Goal: Information Seeking & Learning: Learn about a topic

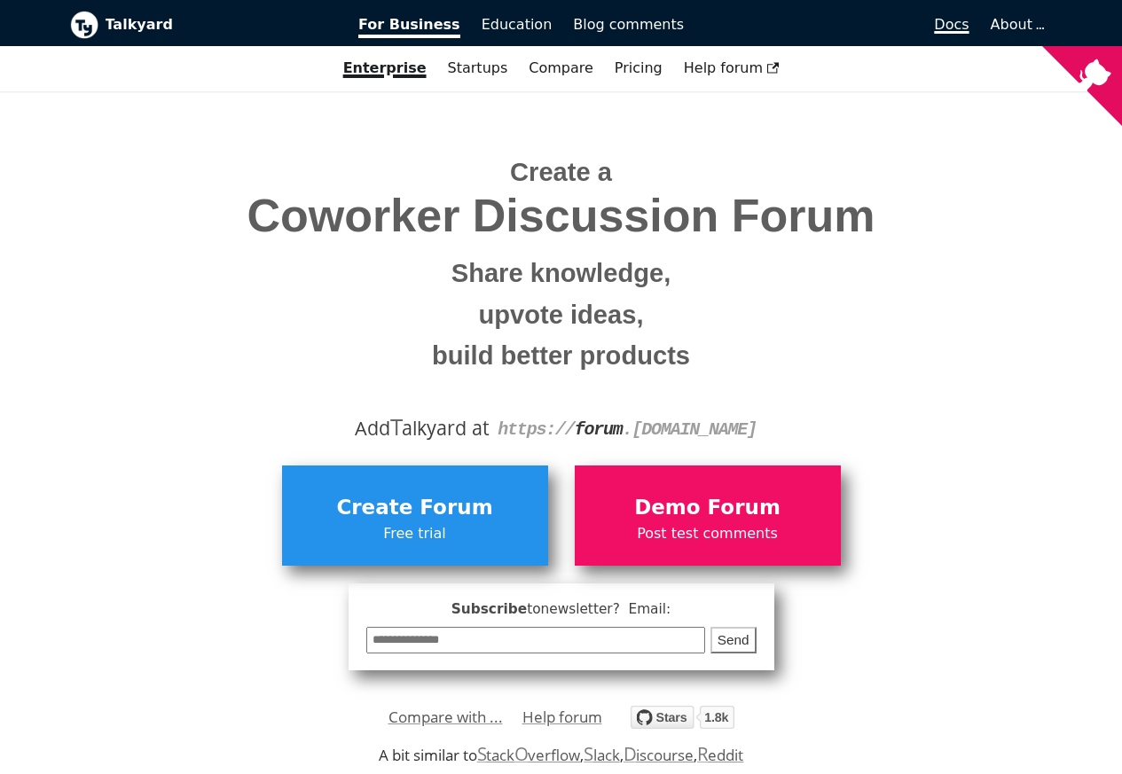
click at [953, 27] on span "Docs" at bounding box center [951, 24] width 35 height 17
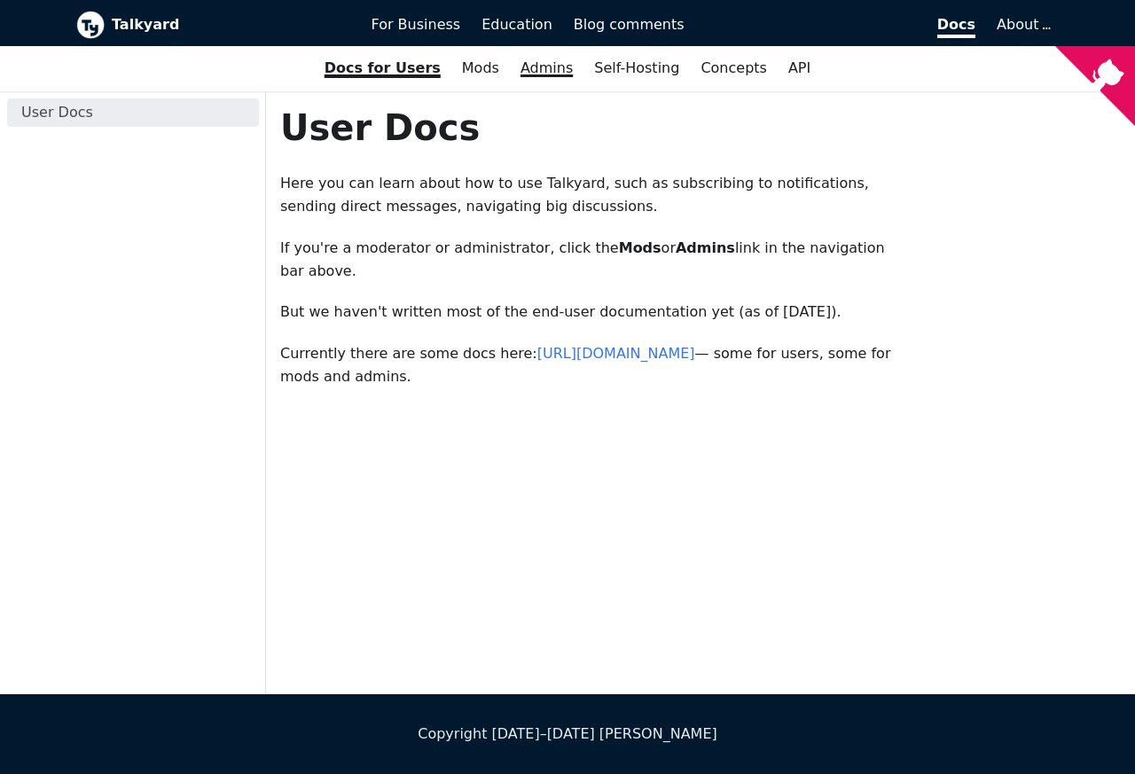
click at [545, 70] on link "Admins" at bounding box center [547, 68] width 74 height 30
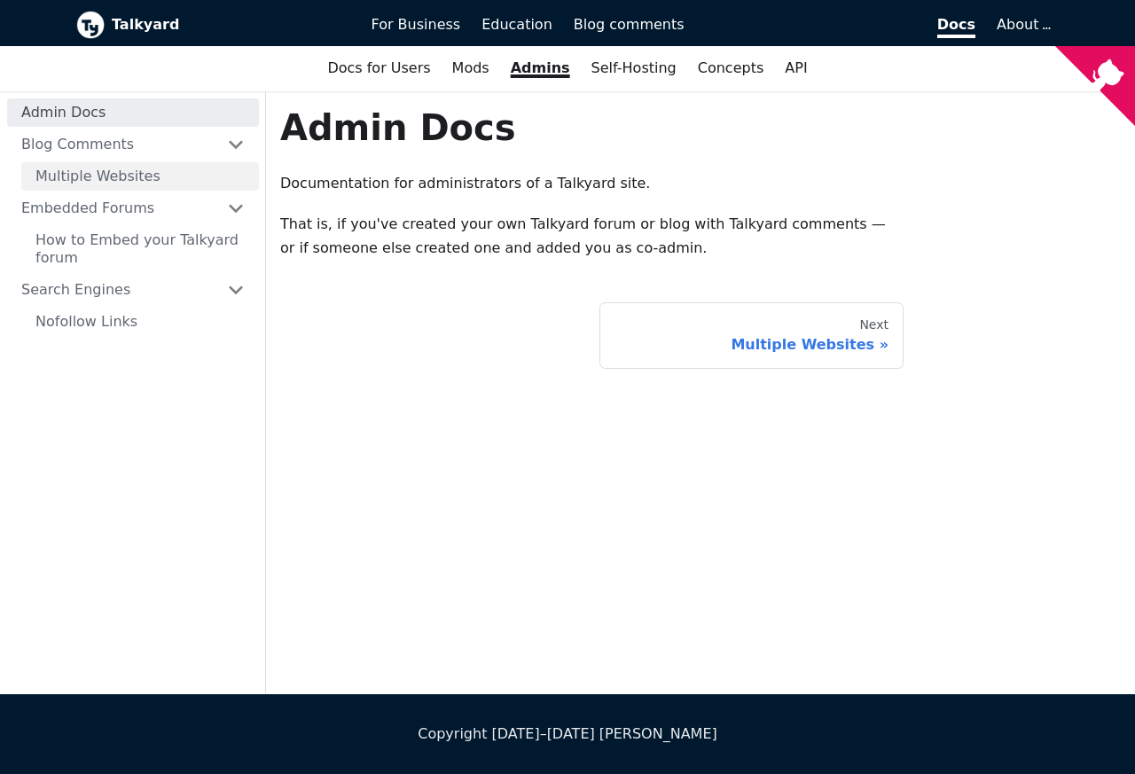
click at [98, 180] on link "Multiple Websites" at bounding box center [140, 176] width 238 height 28
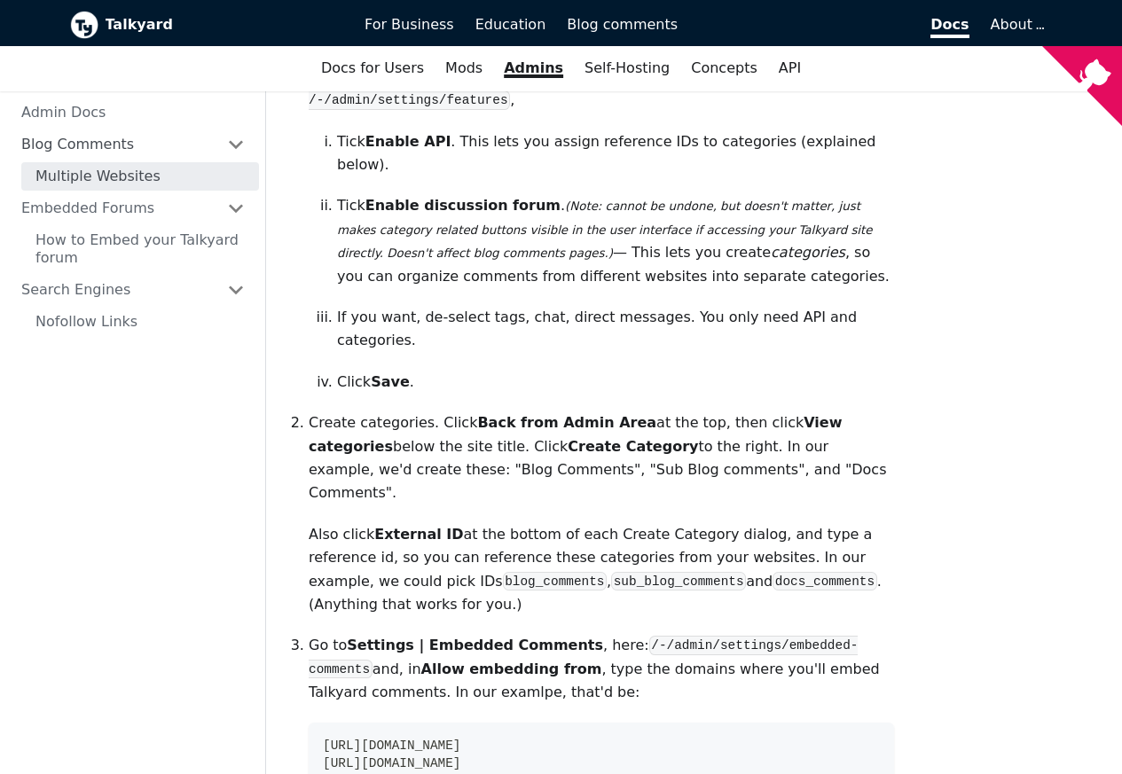
scroll to position [426, 0]
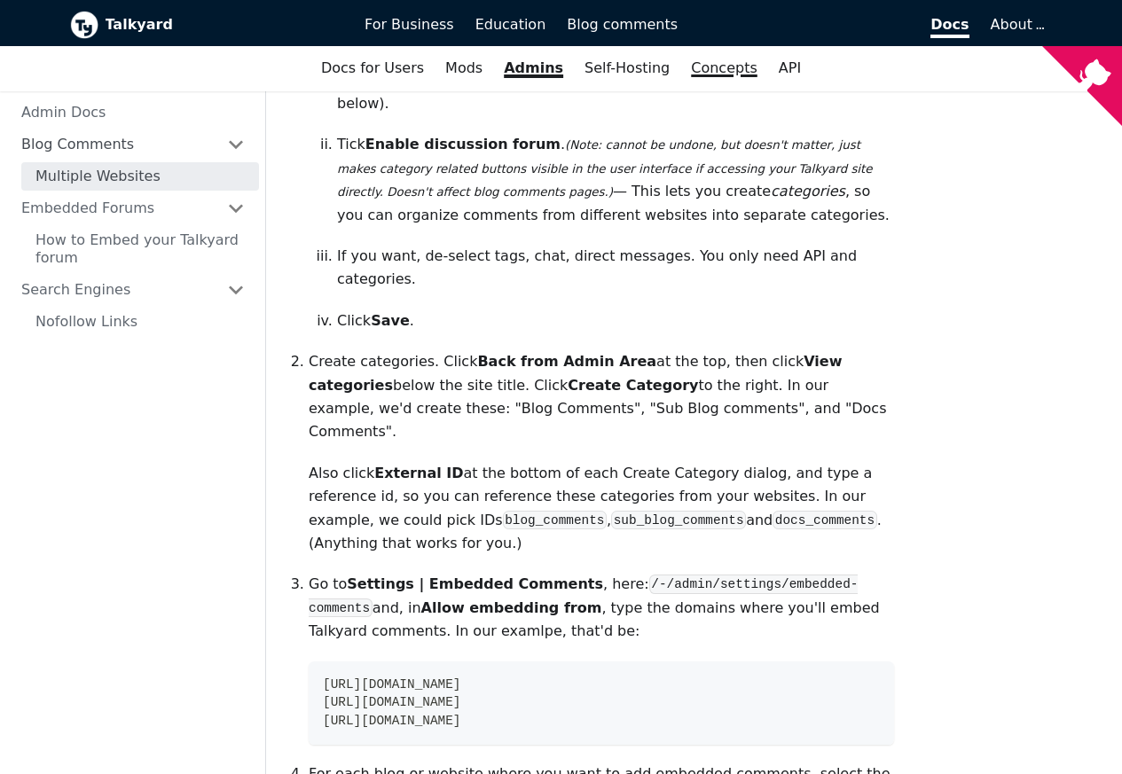
click at [724, 71] on link "Concepts" at bounding box center [724, 68] width 88 height 30
